Goal: Task Accomplishment & Management: Manage account settings

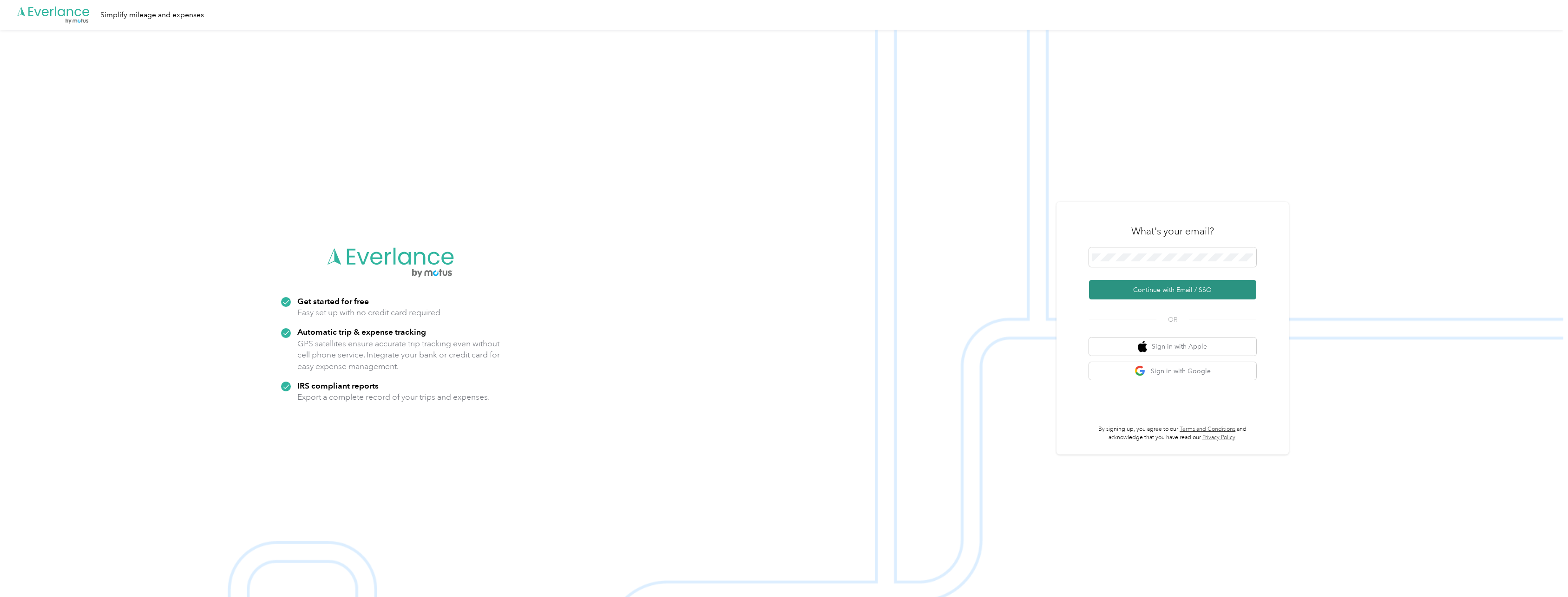
click at [1147, 287] on button "Continue with Email / SSO" at bounding box center [1173, 291] width 168 height 20
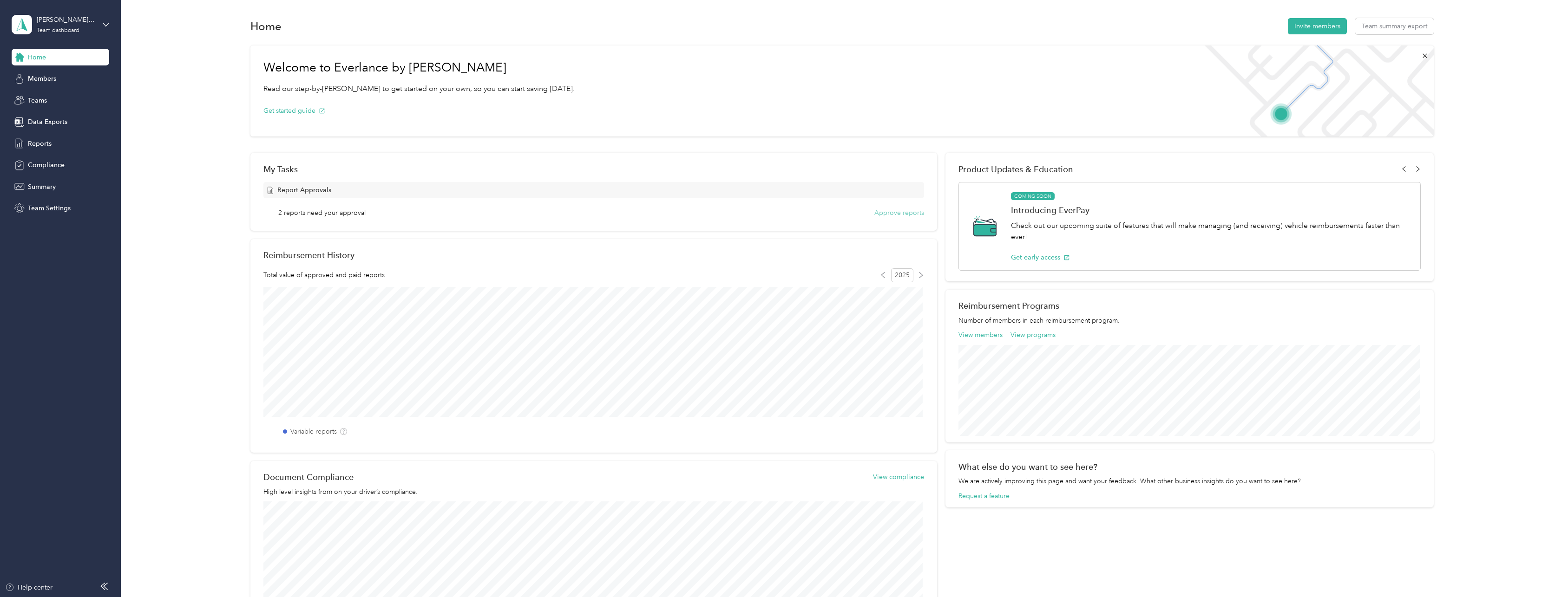
click at [901, 211] on button "Approve reports" at bounding box center [899, 213] width 50 height 10
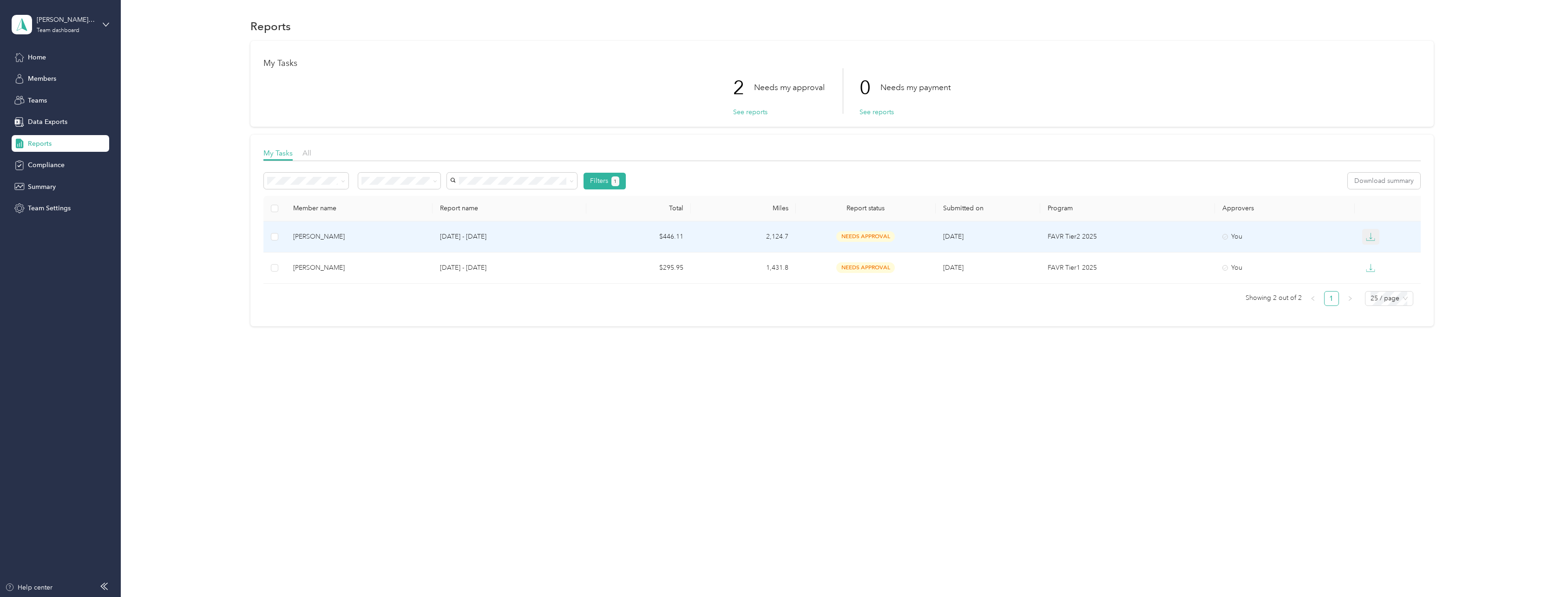
click at [1368, 238] on icon "button" at bounding box center [1369, 237] width 9 height 9
click at [1382, 254] on div "PDF" at bounding box center [1378, 254] width 20 height 10
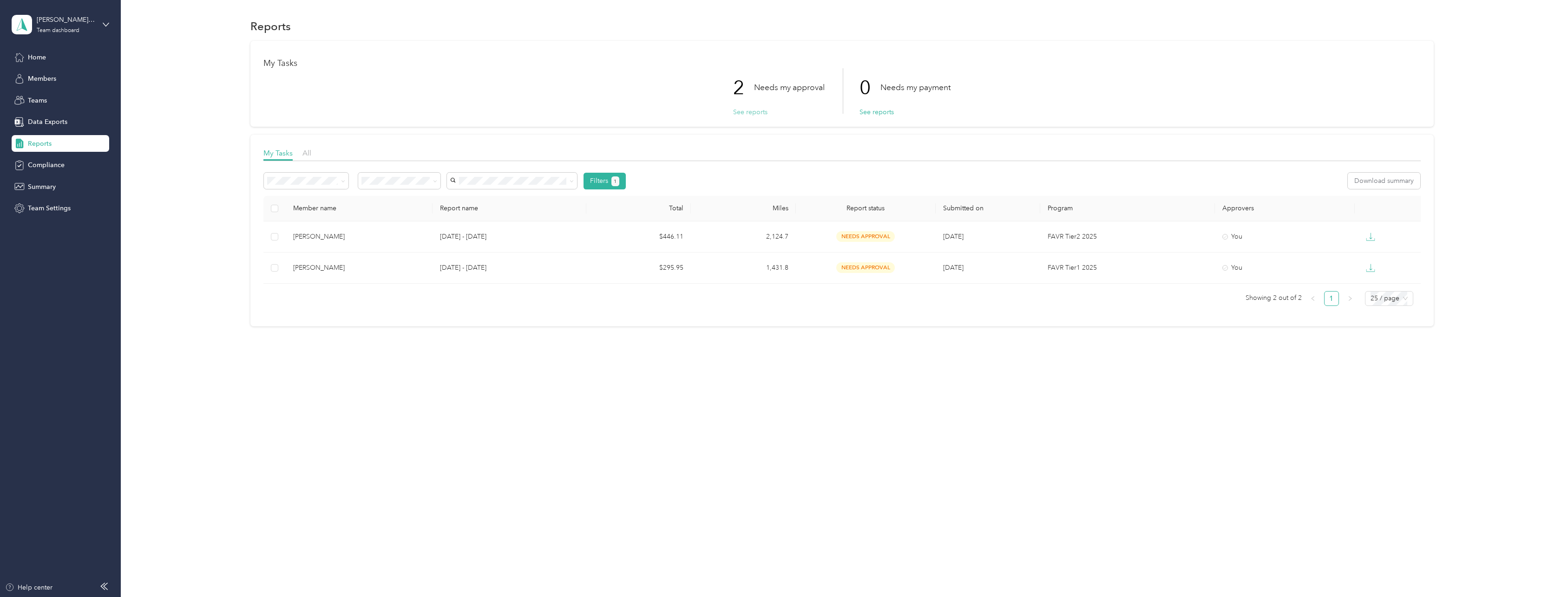
click at [749, 114] on button "See reports" at bounding box center [750, 113] width 34 height 10
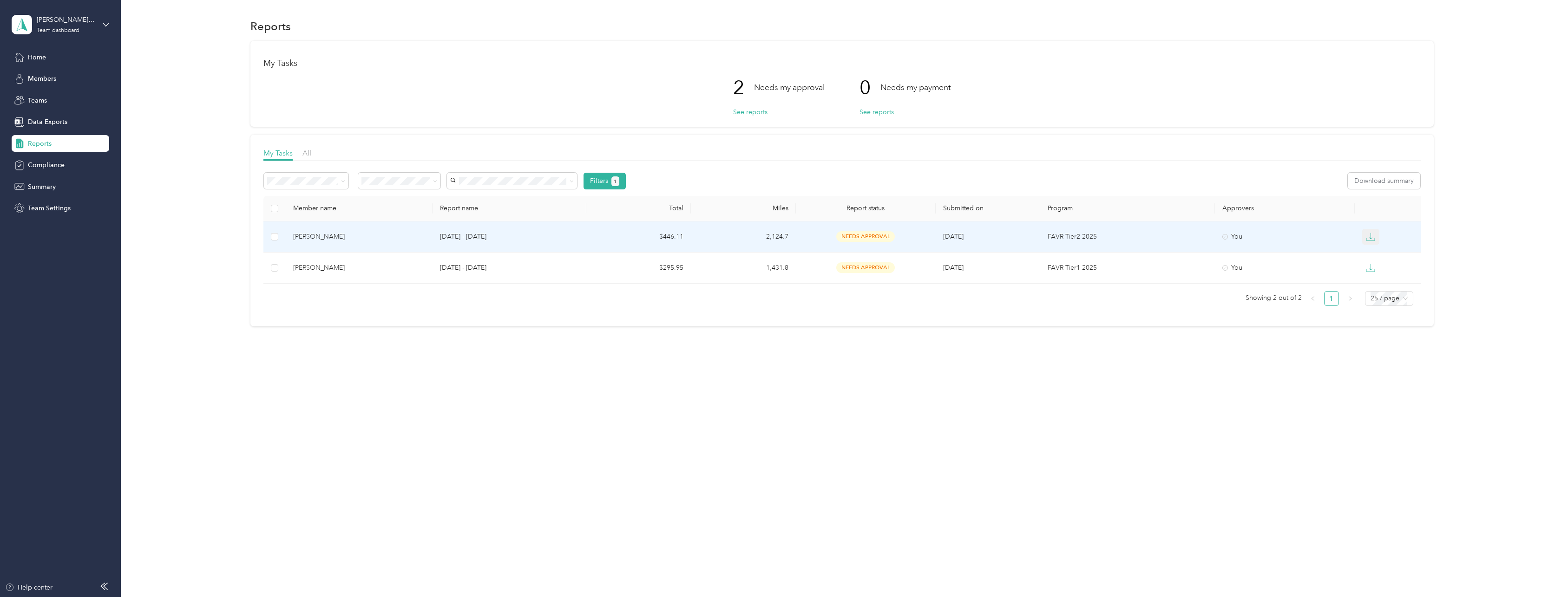
click at [1366, 235] on icon "button" at bounding box center [1369, 237] width 9 height 9
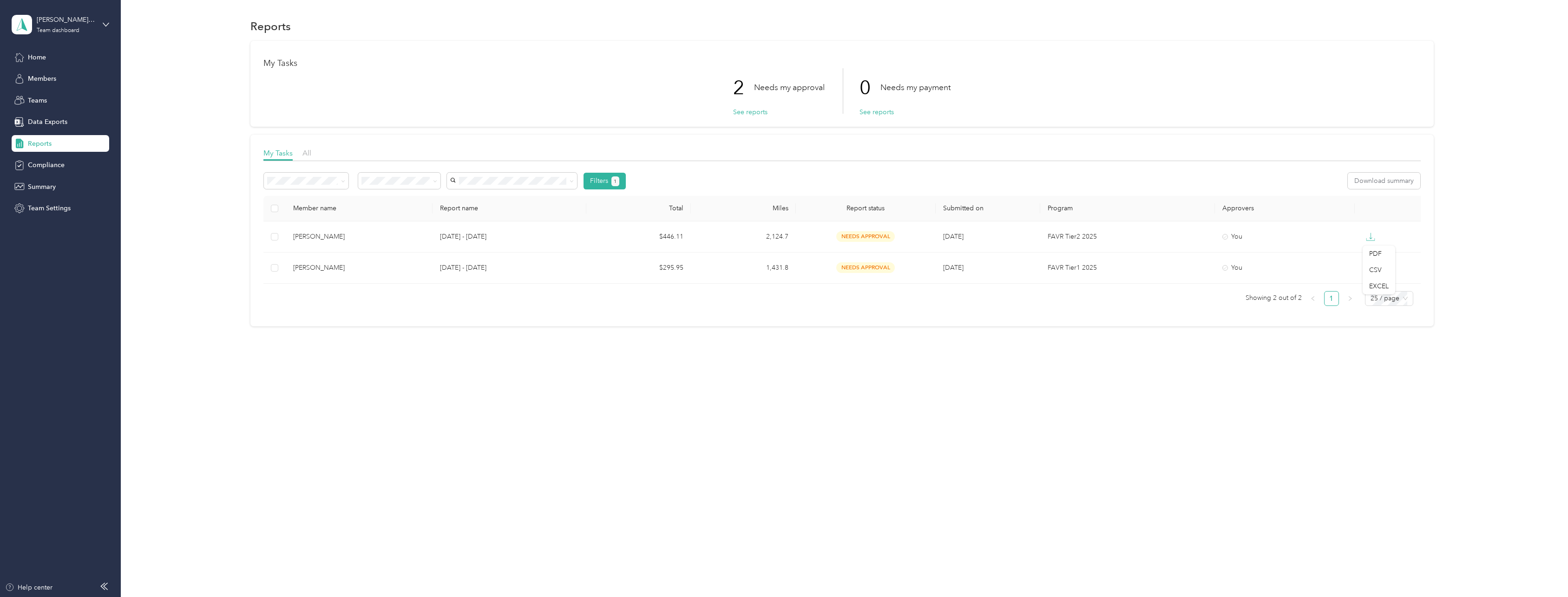
click at [1315, 183] on div "Filters 1 Download summary" at bounding box center [841, 181] width 1157 height 17
click at [1310, 385] on div "Reports My Tasks 2 Needs my approval See reports 0 Needs my payment See reports…" at bounding box center [841, 298] width 1442 height 597
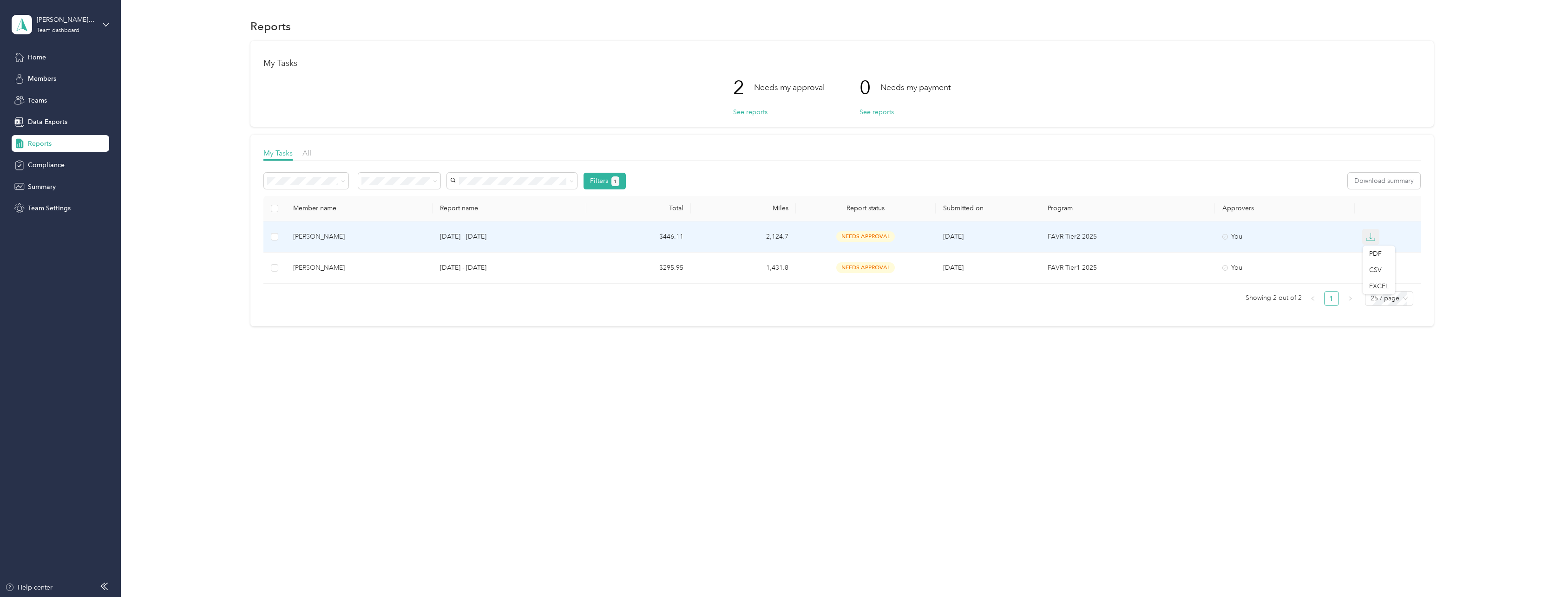
click at [1368, 235] on icon "button" at bounding box center [1369, 237] width 9 height 9
click at [287, 181] on button "Approve" at bounding box center [283, 181] width 40 height 16
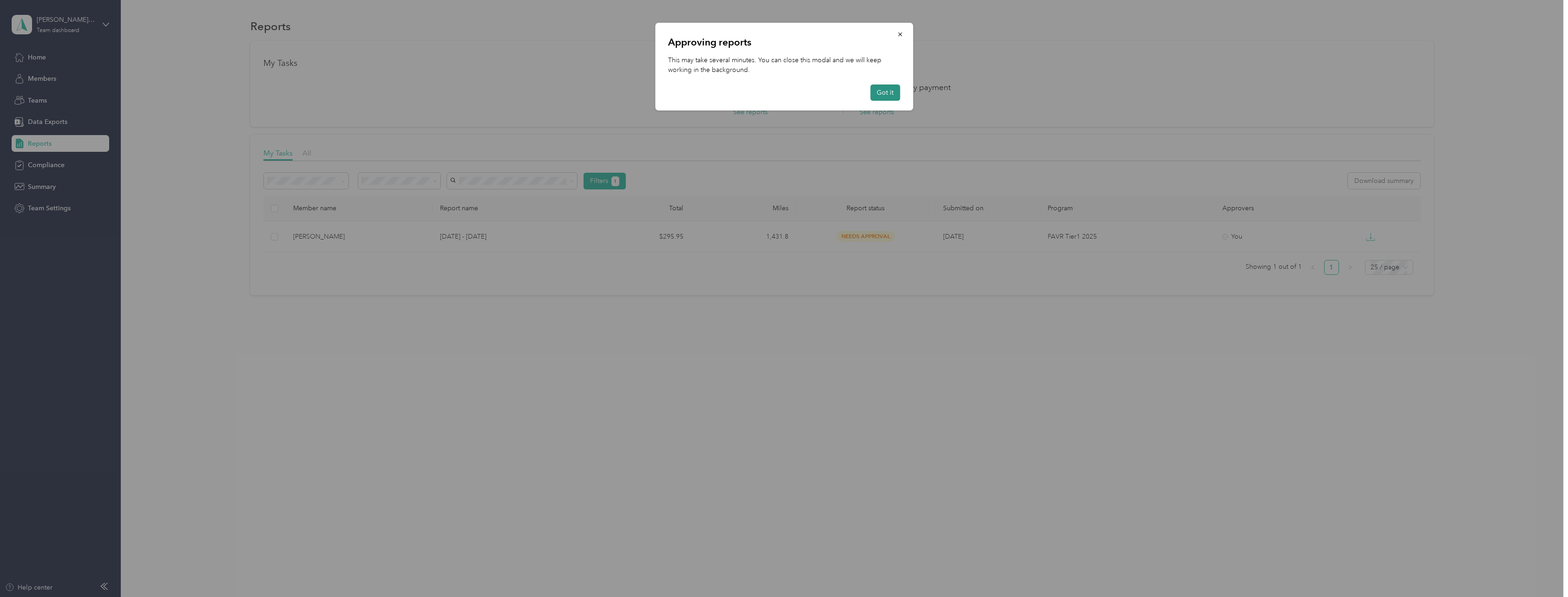
click at [892, 93] on button "Got it" at bounding box center [885, 93] width 30 height 16
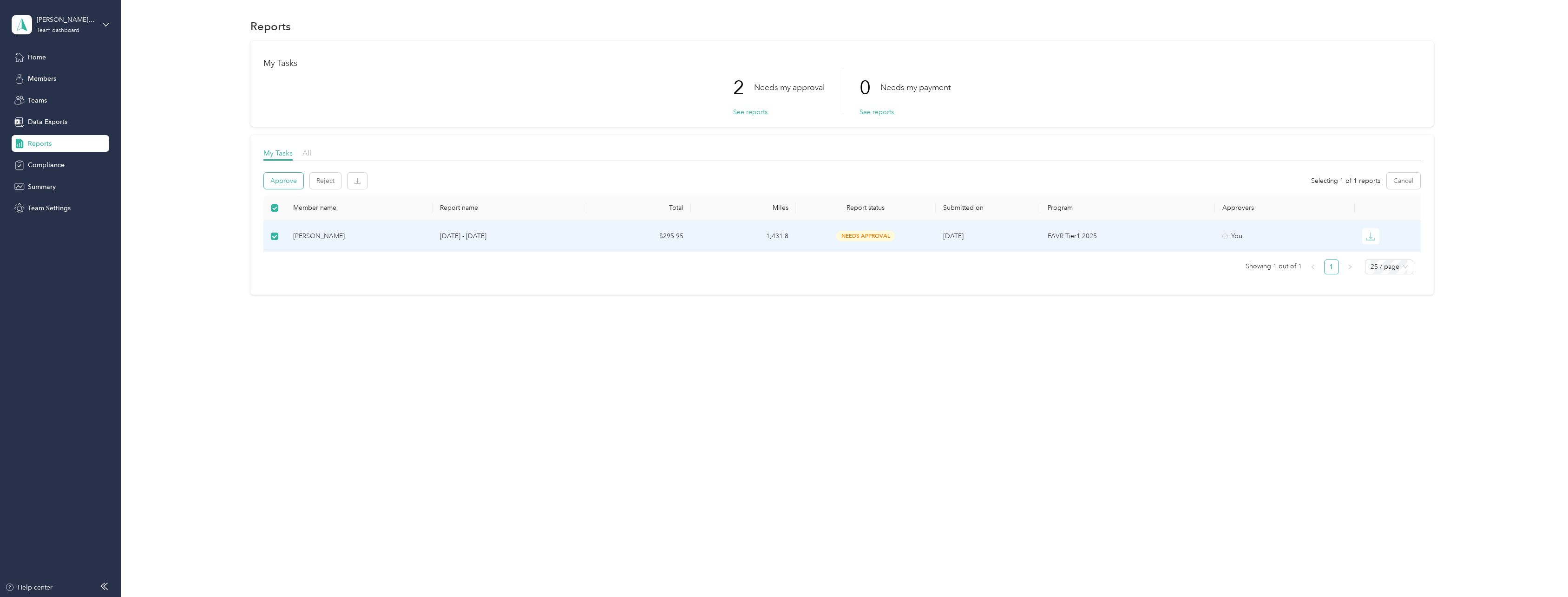
click at [283, 184] on button "Approve" at bounding box center [283, 181] width 40 height 16
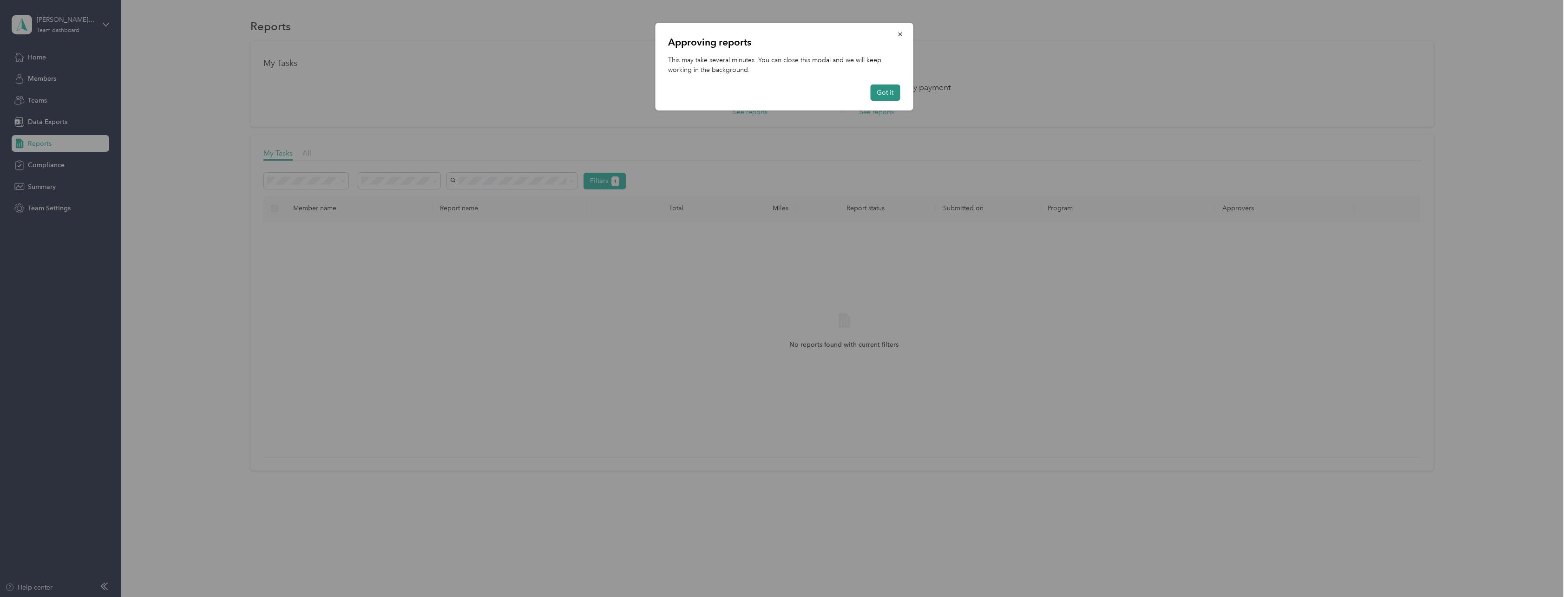
click at [890, 91] on button "Got it" at bounding box center [885, 93] width 30 height 16
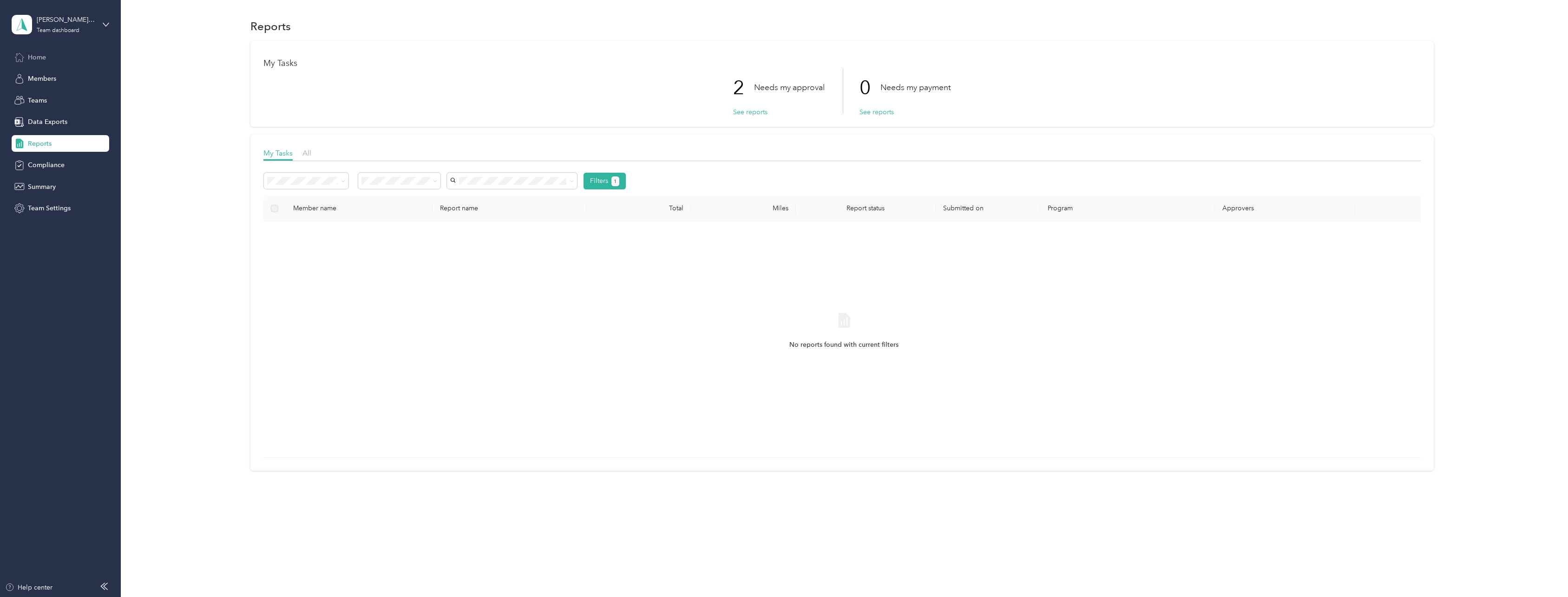
click at [40, 59] on span "Home" at bounding box center [37, 58] width 18 height 10
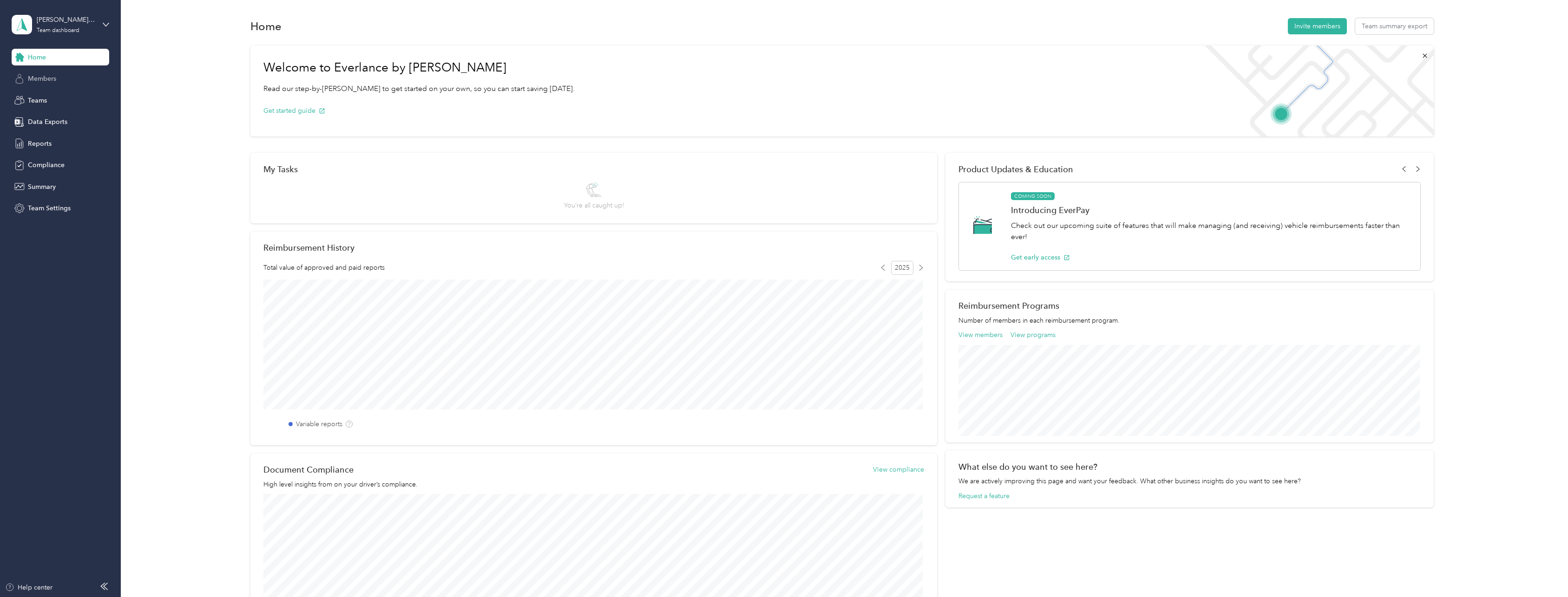
click at [57, 80] on div "Members" at bounding box center [61, 79] width 98 height 17
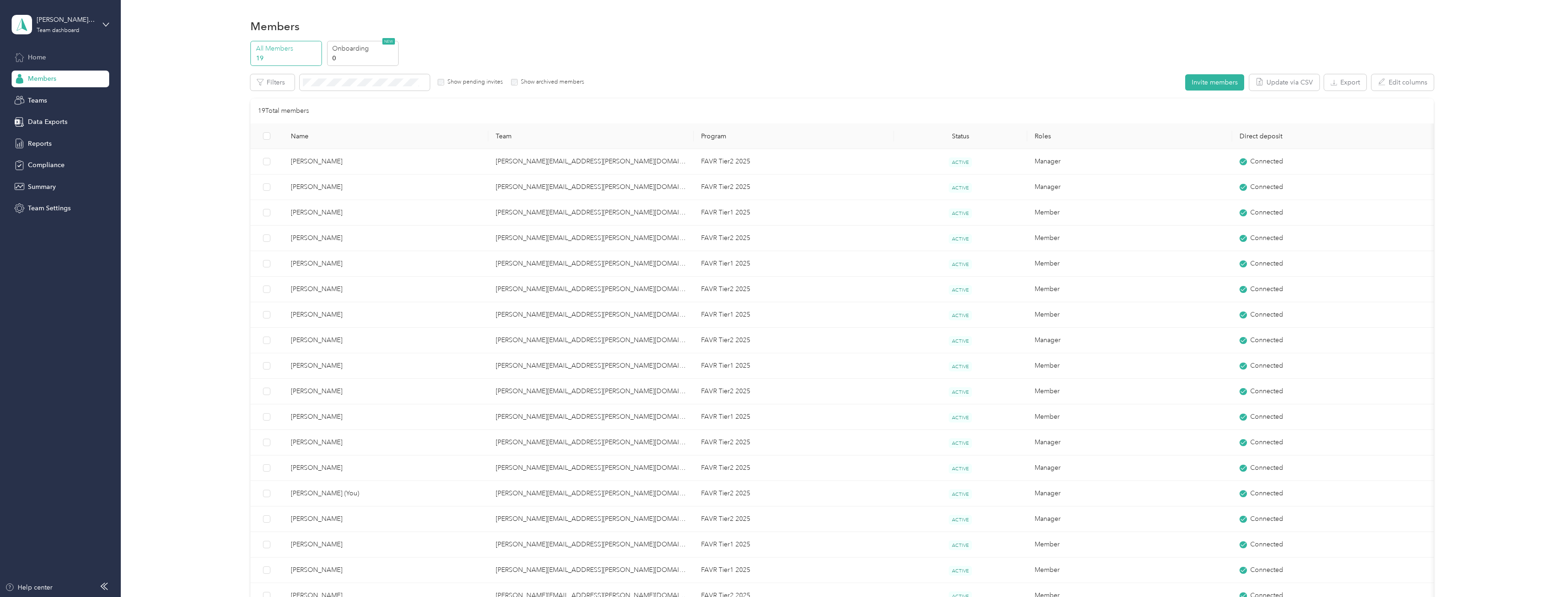
click at [35, 60] on span "Home" at bounding box center [37, 58] width 18 height 10
